Goal: Navigation & Orientation: Find specific page/section

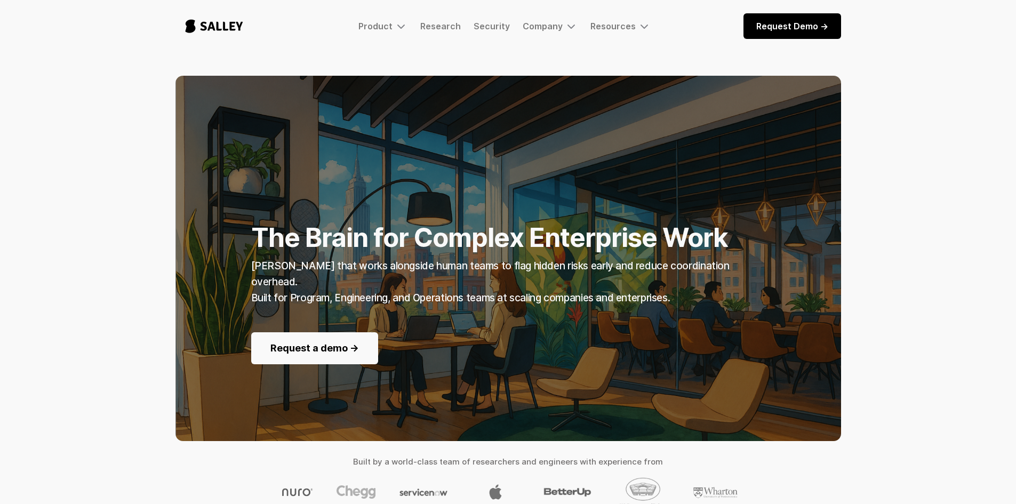
click at [378, 33] on div "Product [PERSON_NAME] Coming soon: The AI Nerve Center for Complex Enterprise W…" at bounding box center [507, 26] width 665 height 35
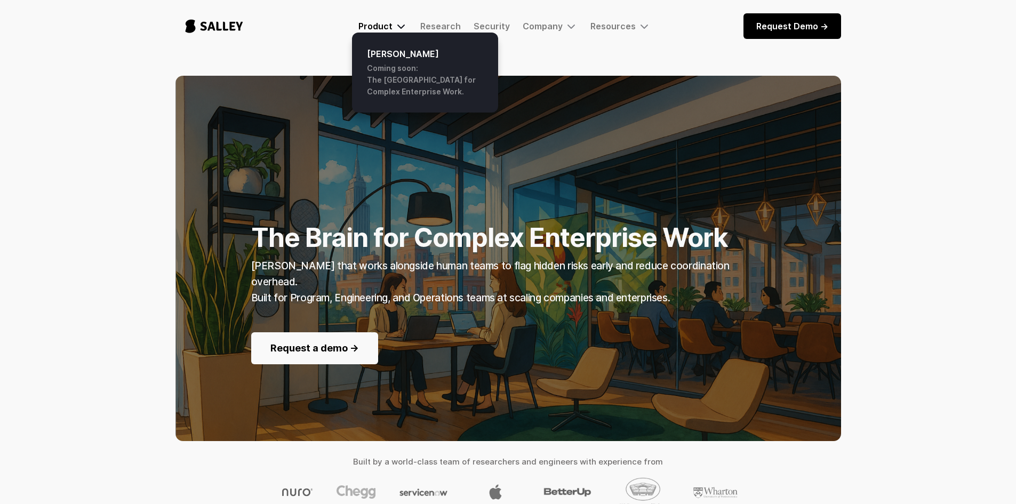
click at [383, 28] on div "Product" at bounding box center [375, 26] width 34 height 11
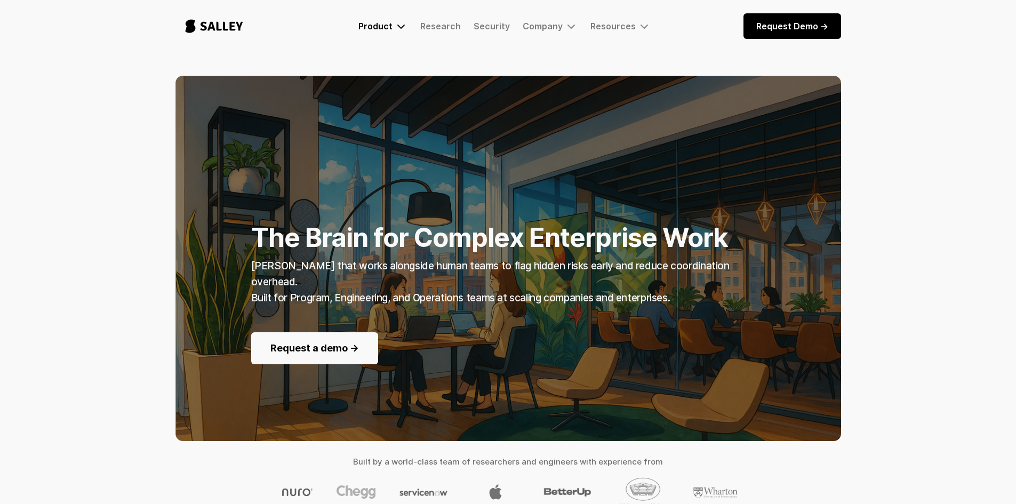
click at [385, 29] on div "Product" at bounding box center [375, 26] width 34 height 11
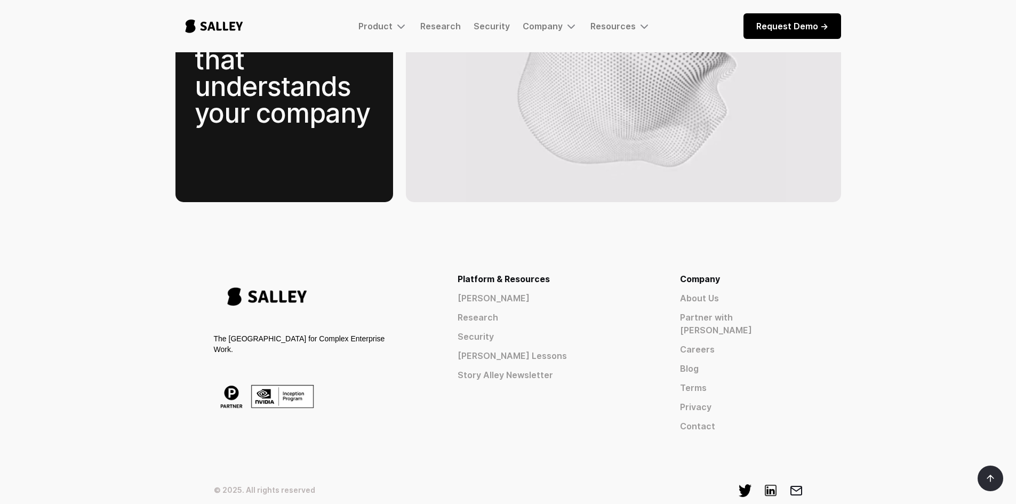
scroll to position [1647, 0]
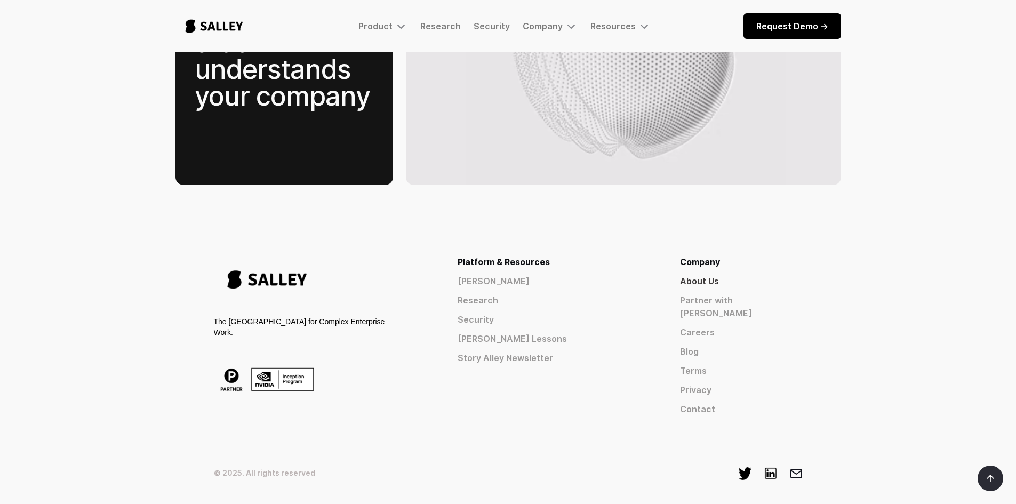
click at [736, 275] on link "About Us" at bounding box center [741, 281] width 123 height 13
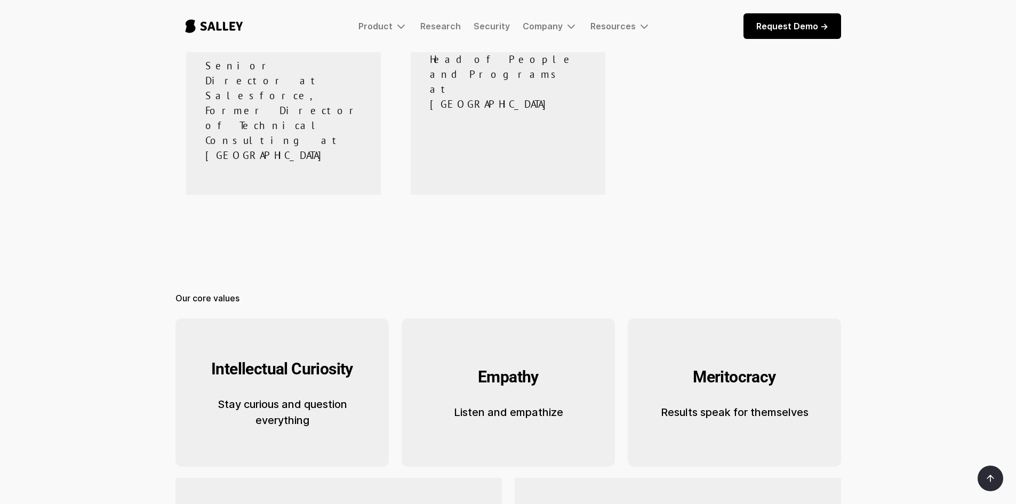
scroll to position [1157, 0]
